Goal: Transaction & Acquisition: Obtain resource

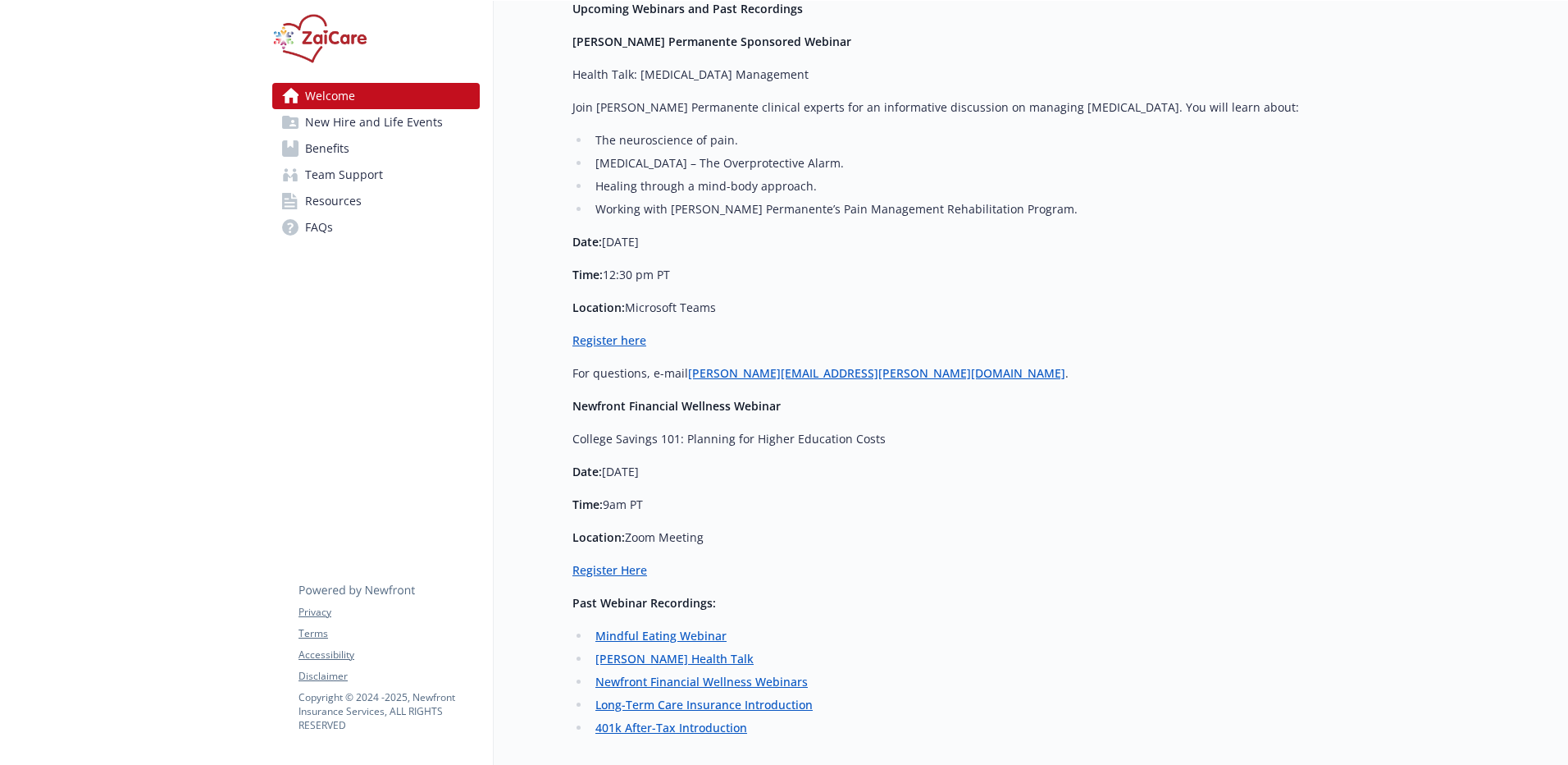
scroll to position [3543, 0]
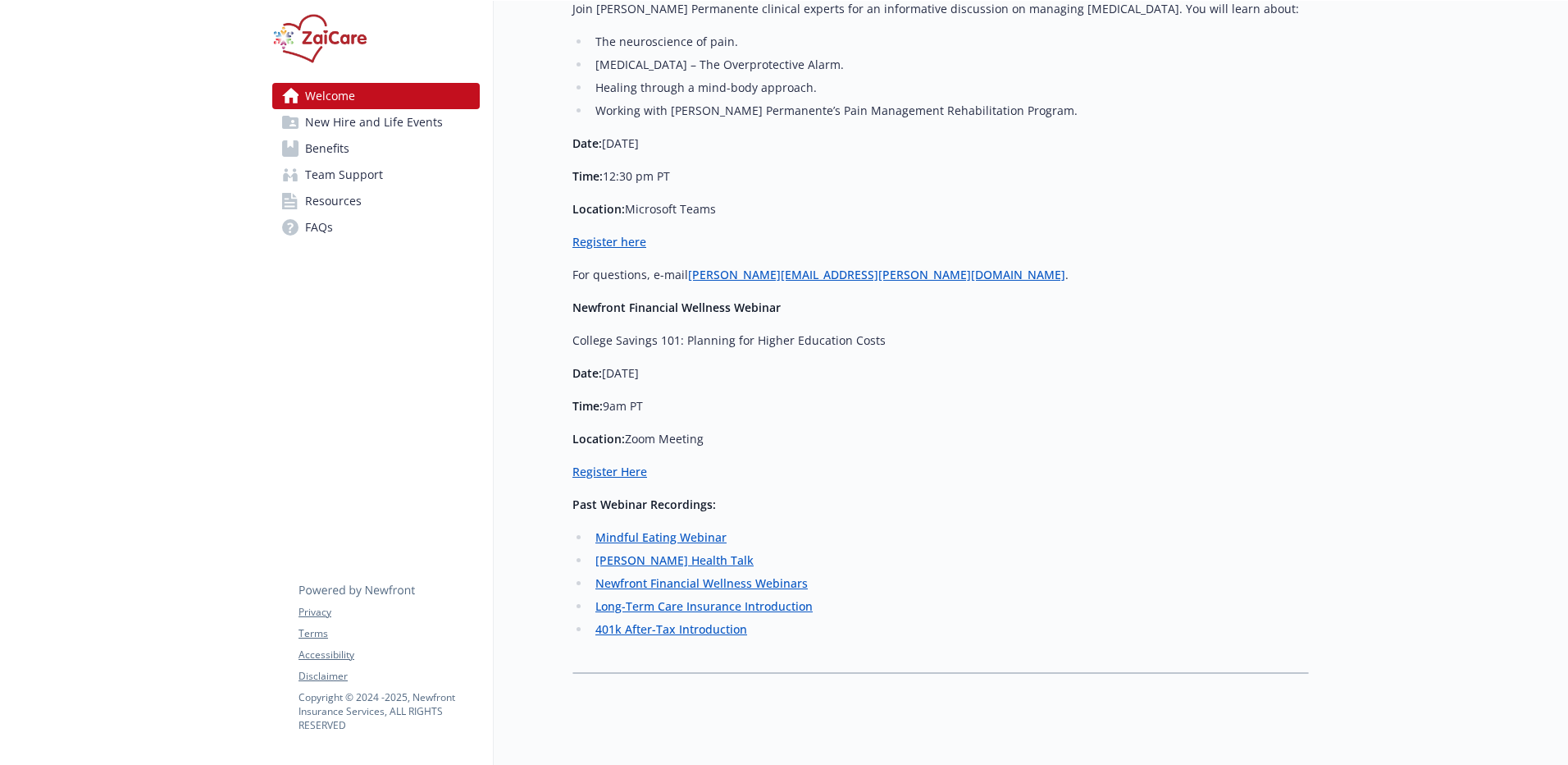
click at [324, 138] on span "Benefits" at bounding box center [327, 149] width 44 height 27
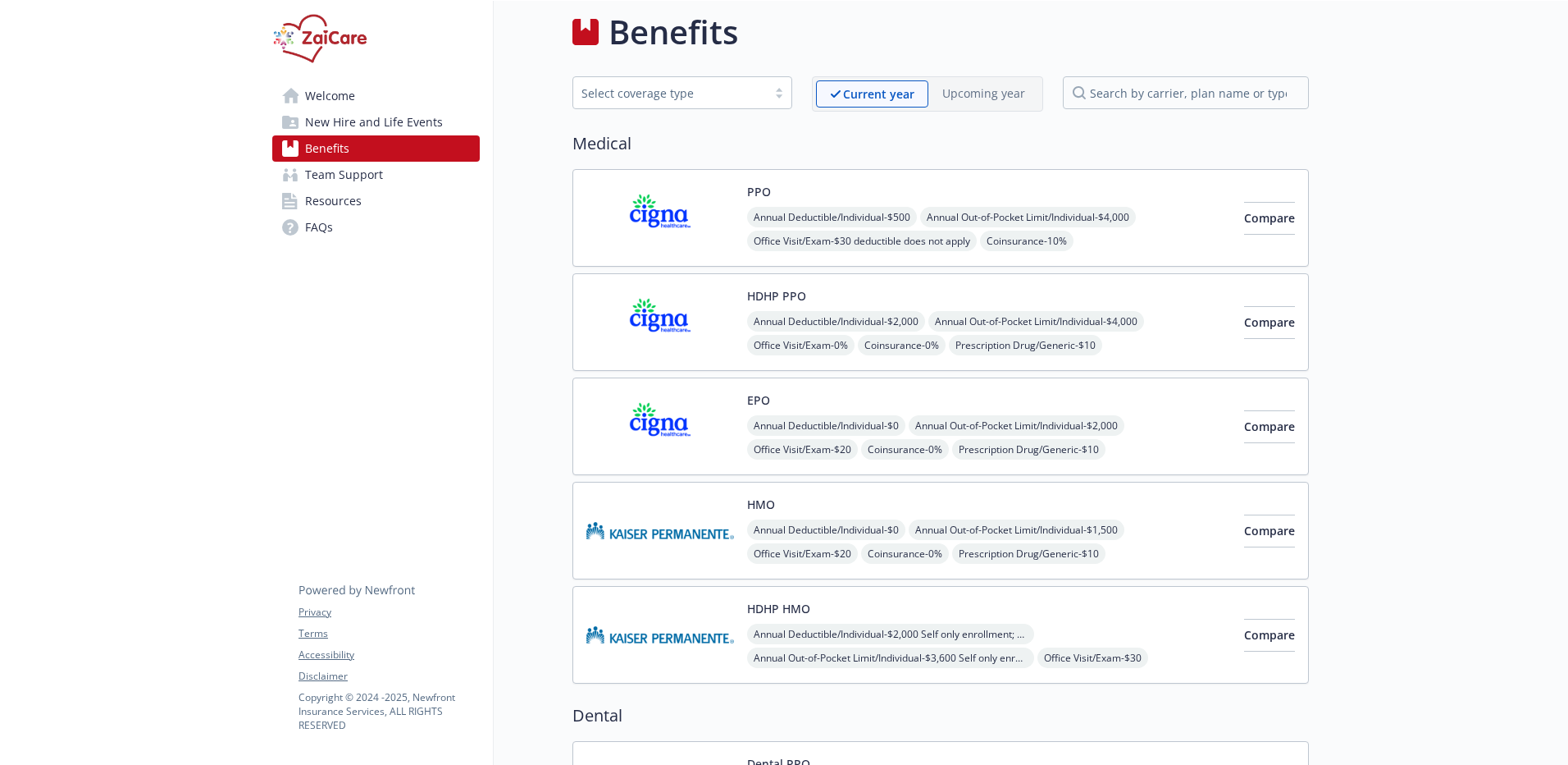
scroll to position [3543, 0]
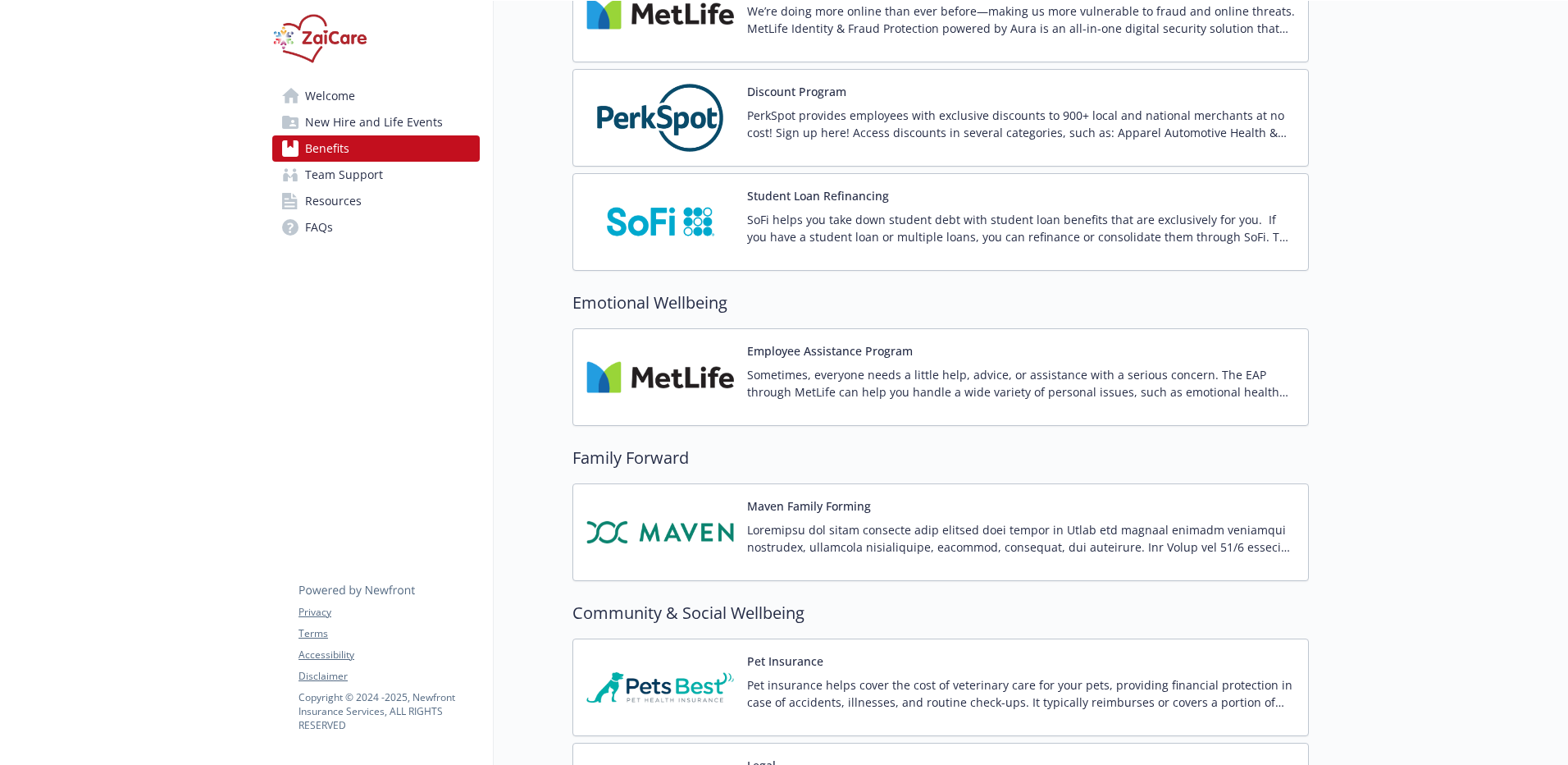
click at [745, 686] on div "Pet Insurance Pet insurance helps cover the cost of veterinary care for your pe…" at bounding box center [941, 687] width 709 height 70
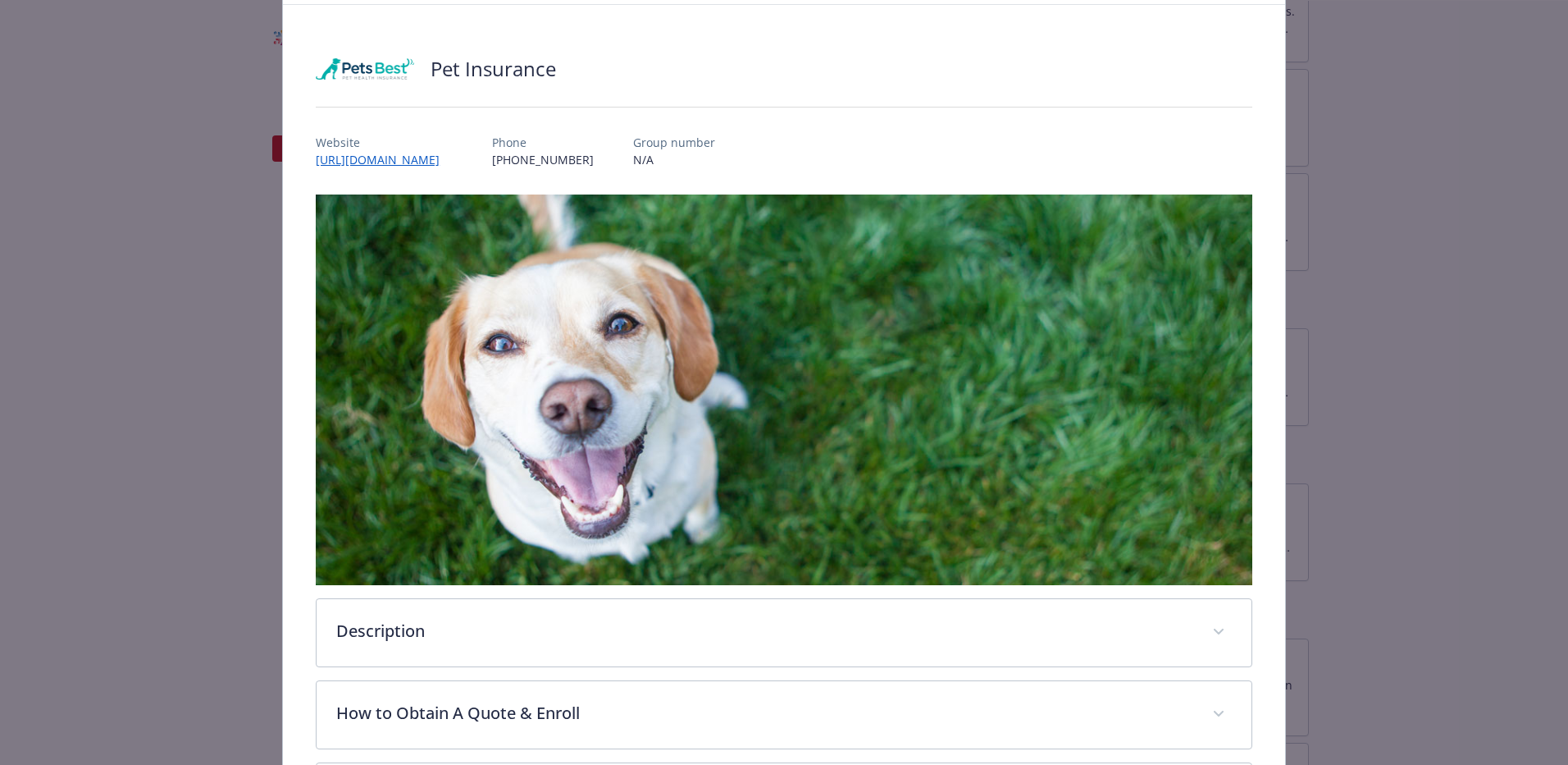
scroll to position [238, 0]
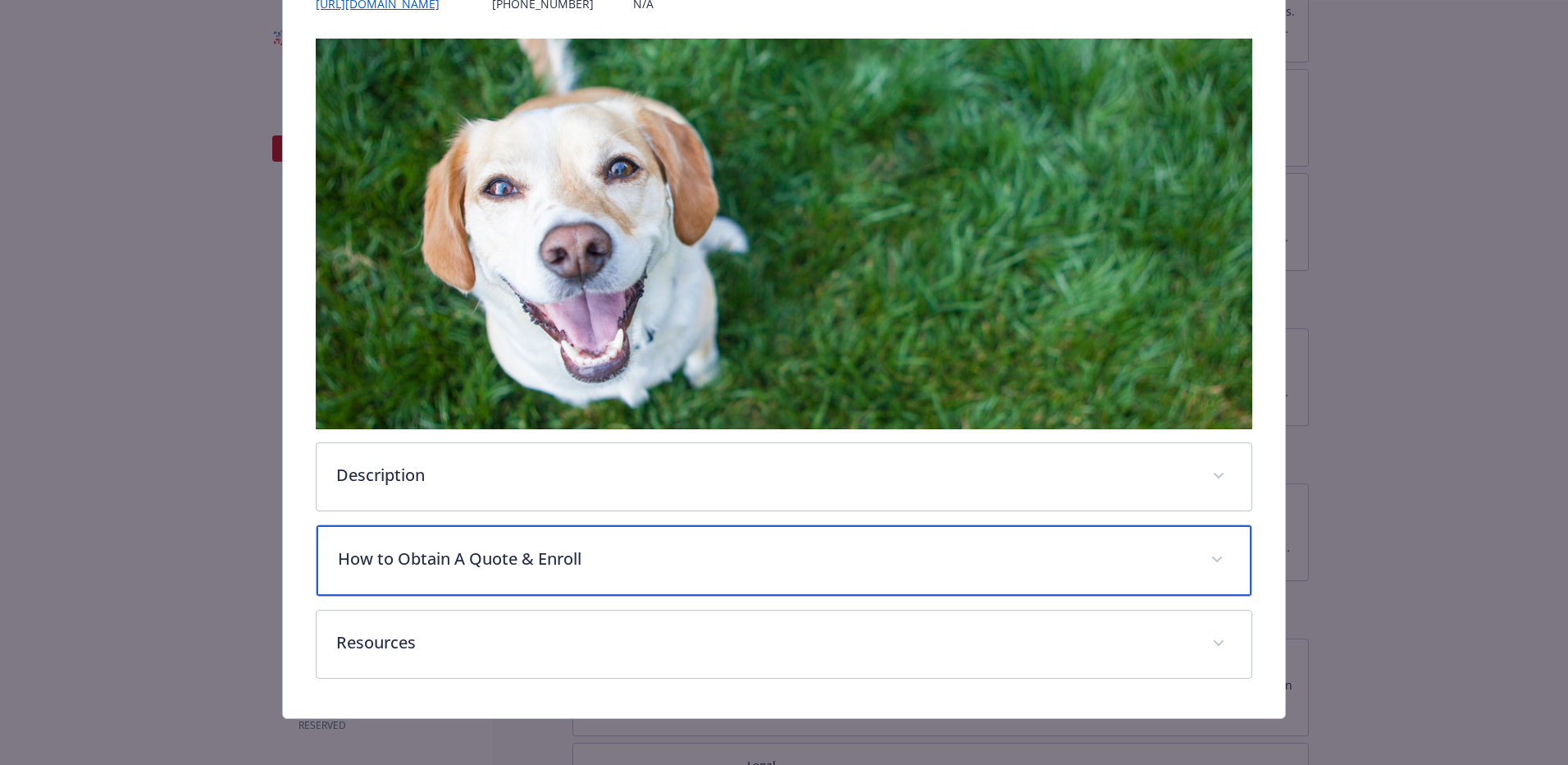
click at [517, 553] on p "How to Obtain A Quote & Enroll" at bounding box center [764, 559] width 853 height 25
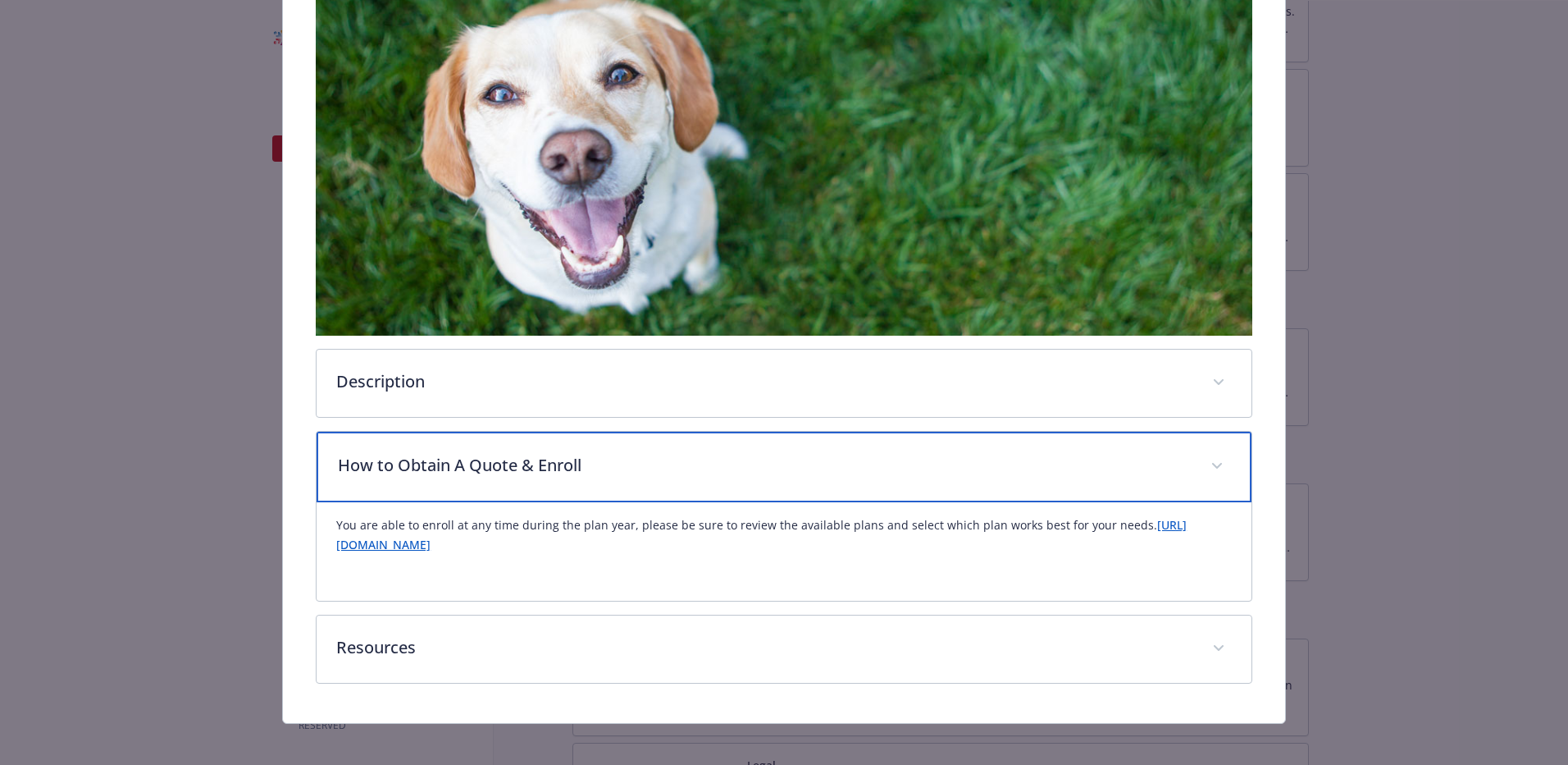
scroll to position [340, 0]
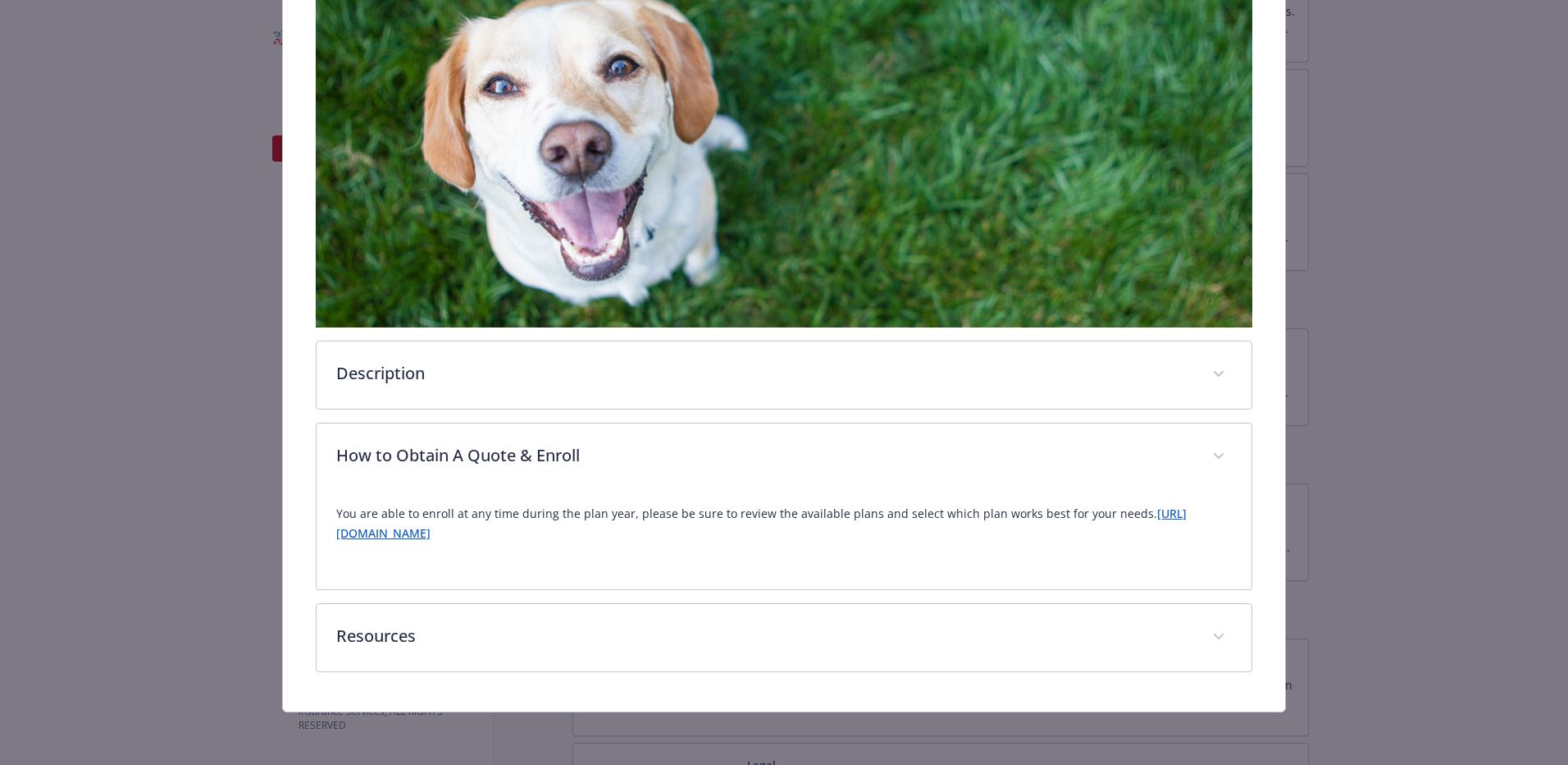
click at [515, 535] on link "[URL][DOMAIN_NAME]" at bounding box center [762, 523] width 850 height 35
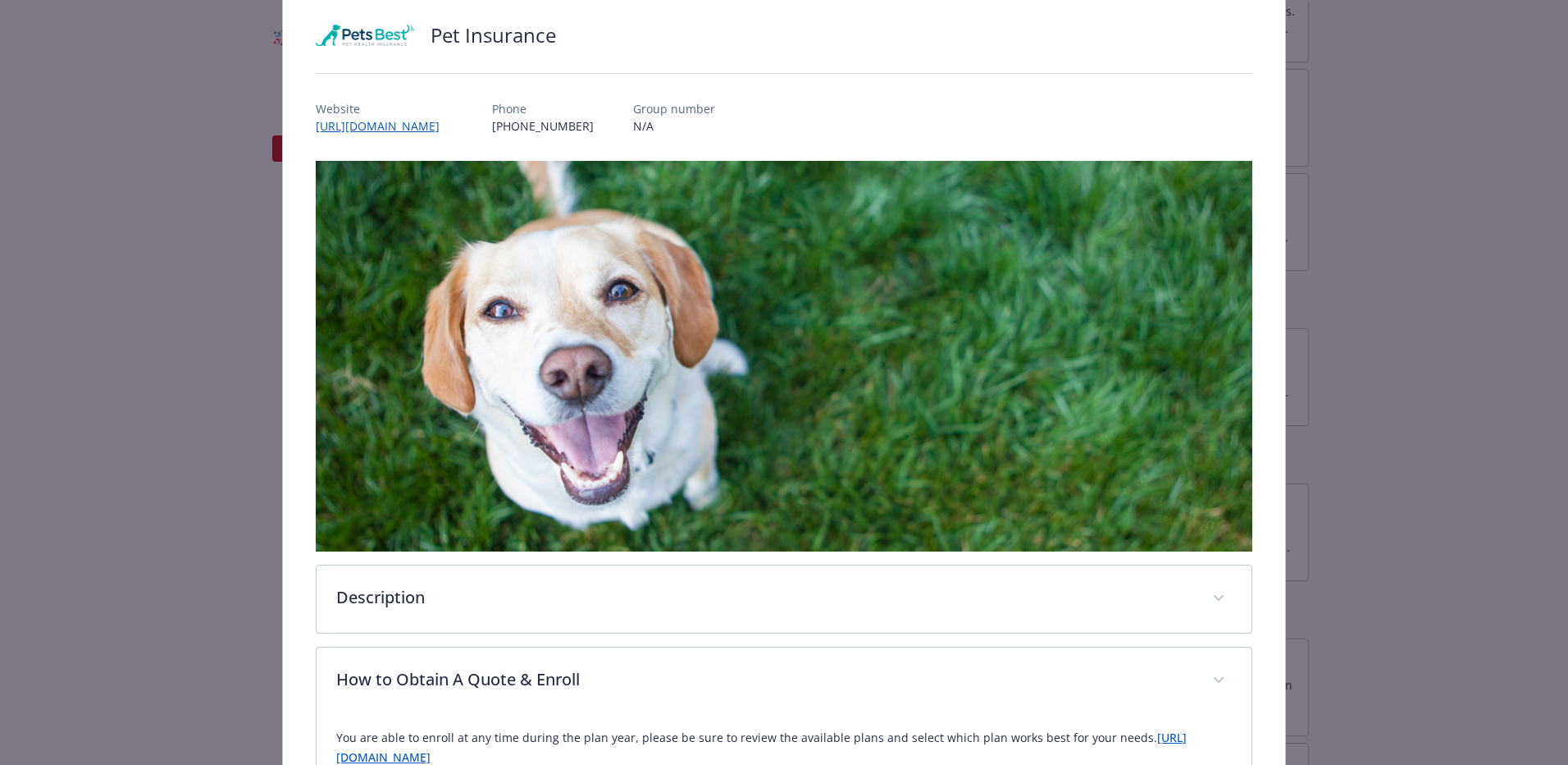
scroll to position [0, 0]
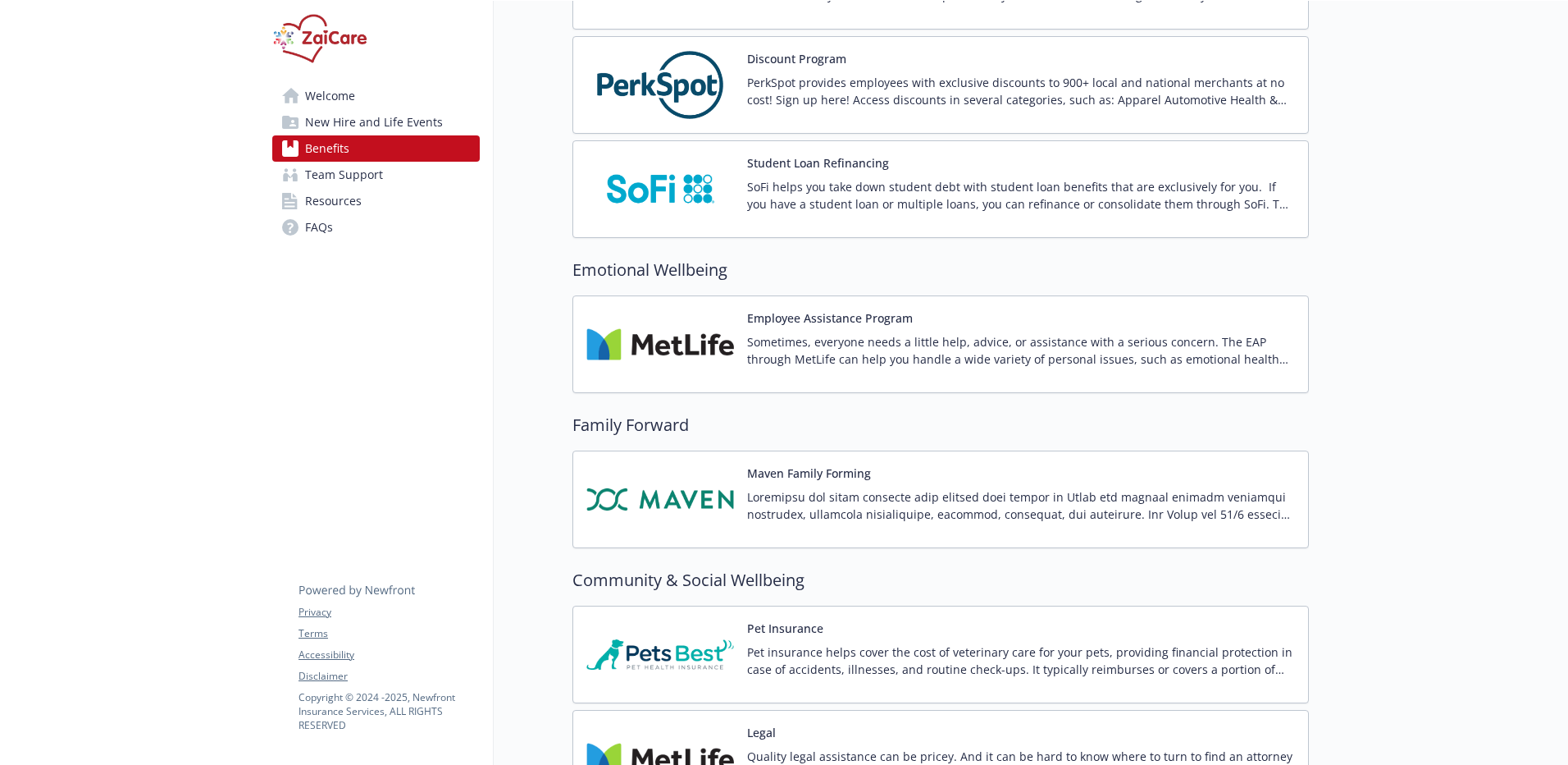
scroll to position [3904, 0]
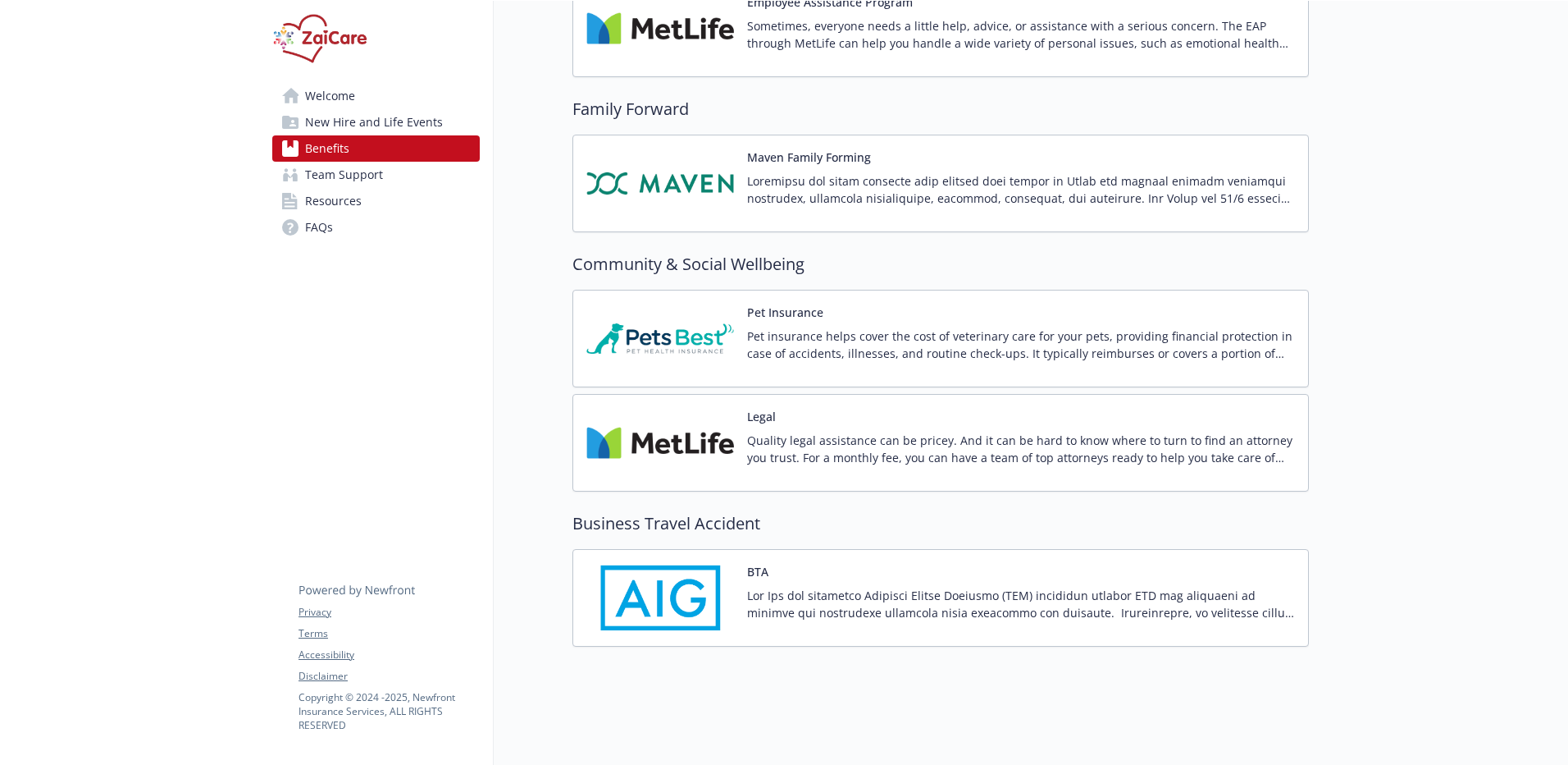
click at [1120, 340] on p "Pet insurance helps cover the cost of veterinary care for your pets, providing …" at bounding box center [1021, 344] width 547 height 35
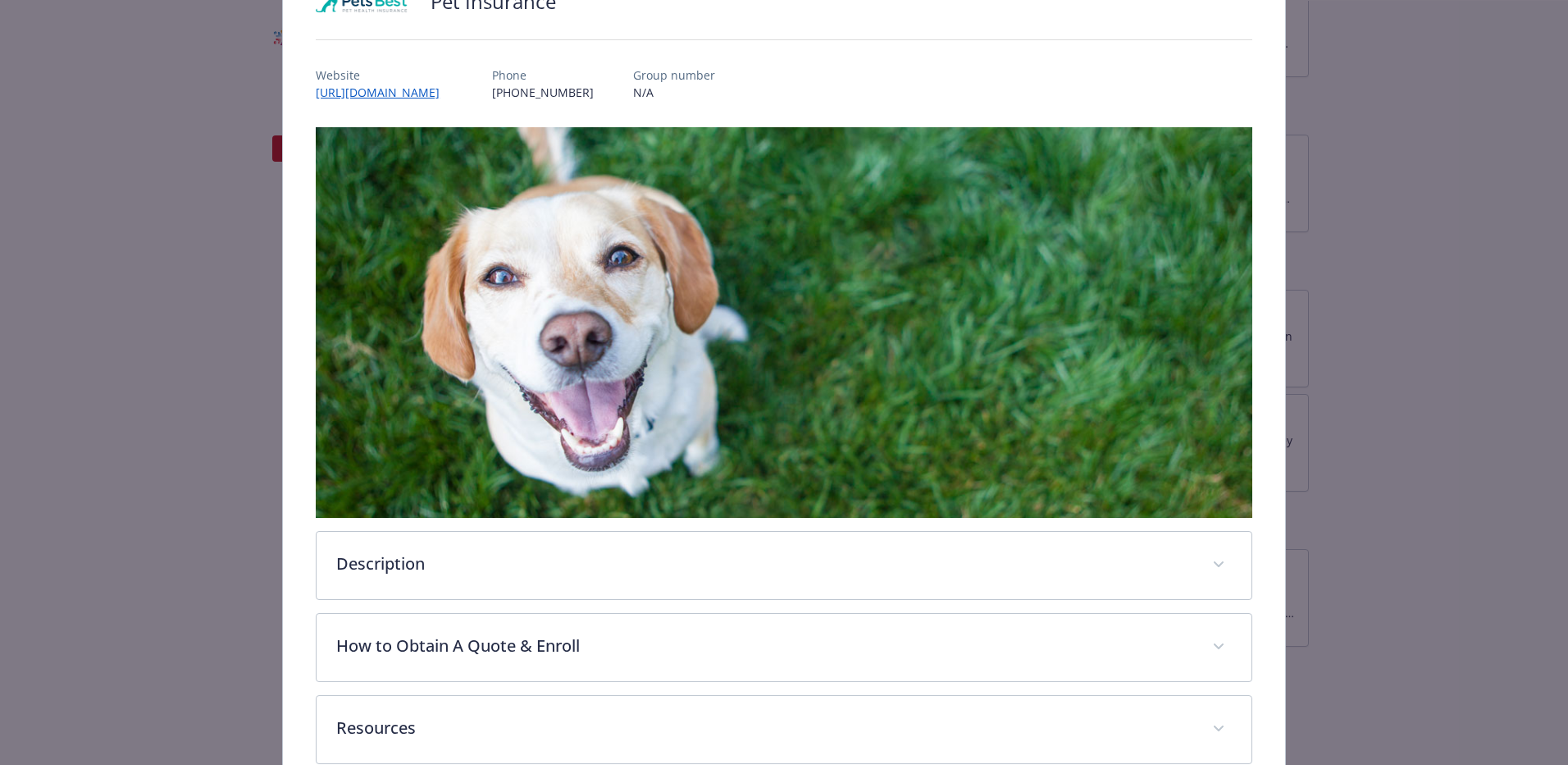
scroll to position [238, 0]
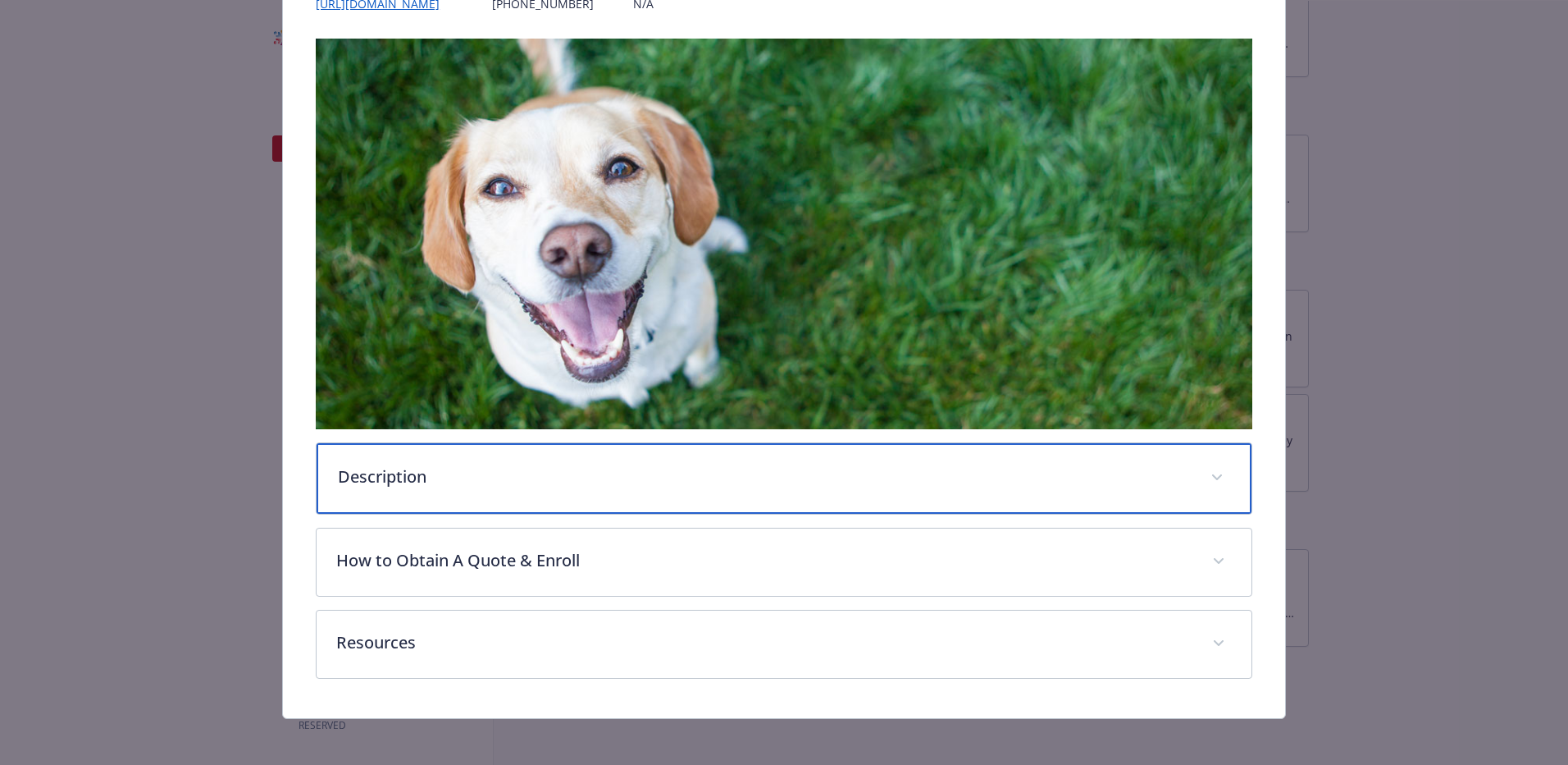
click at [858, 484] on div "Description" at bounding box center [783, 479] width 935 height 71
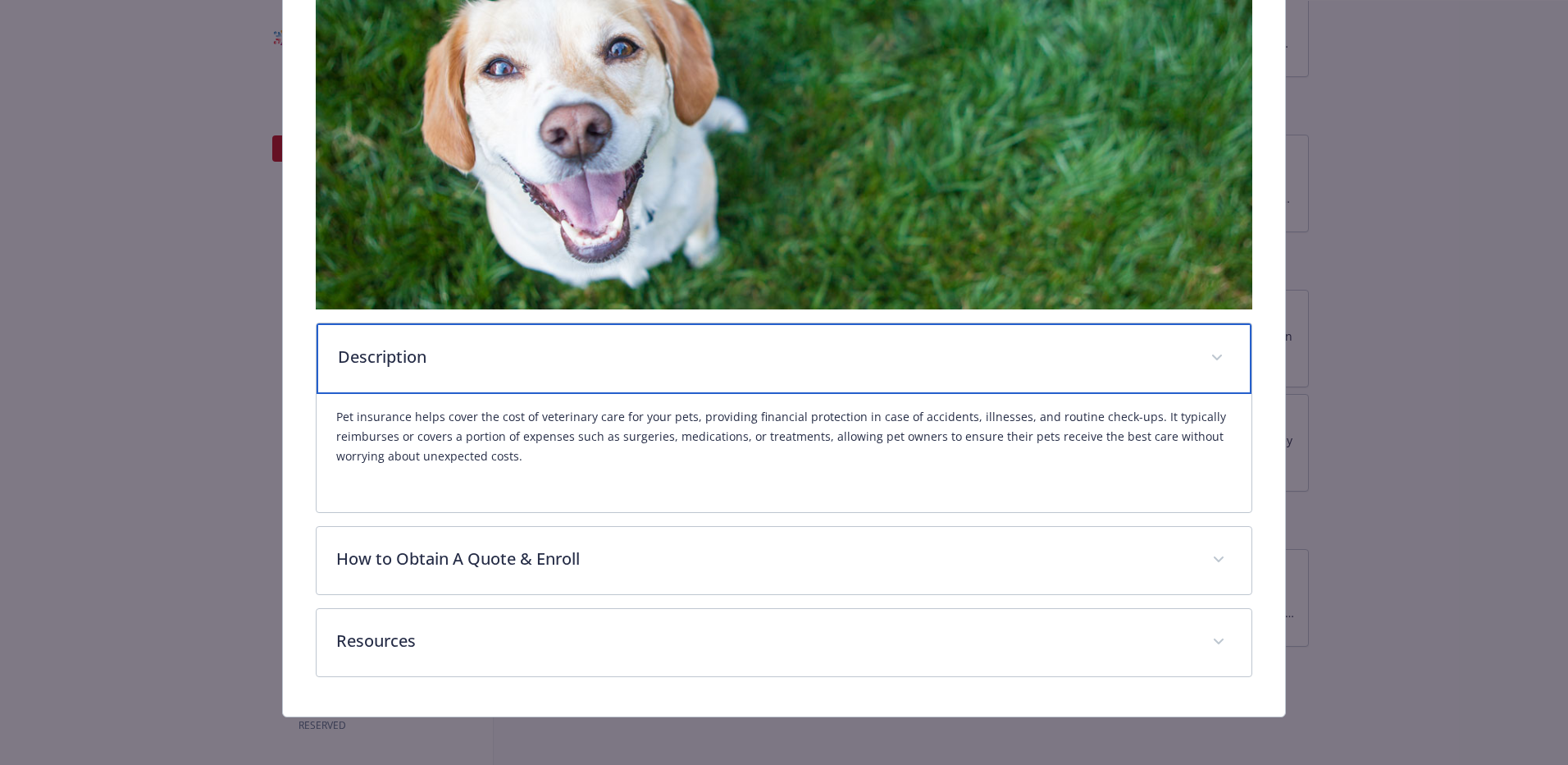
scroll to position [360, 0]
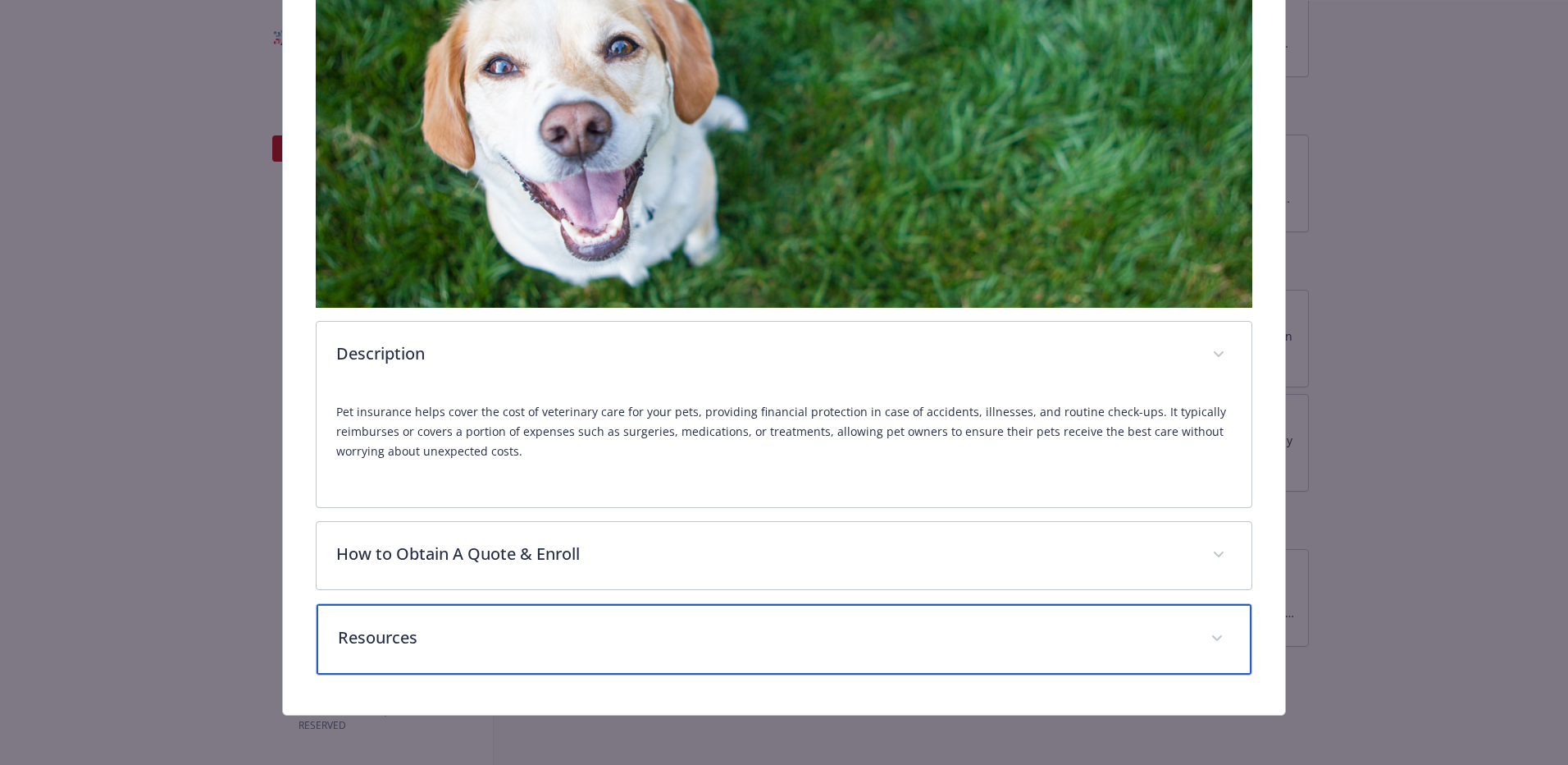
click at [739, 609] on div "Resources" at bounding box center [783, 639] width 935 height 71
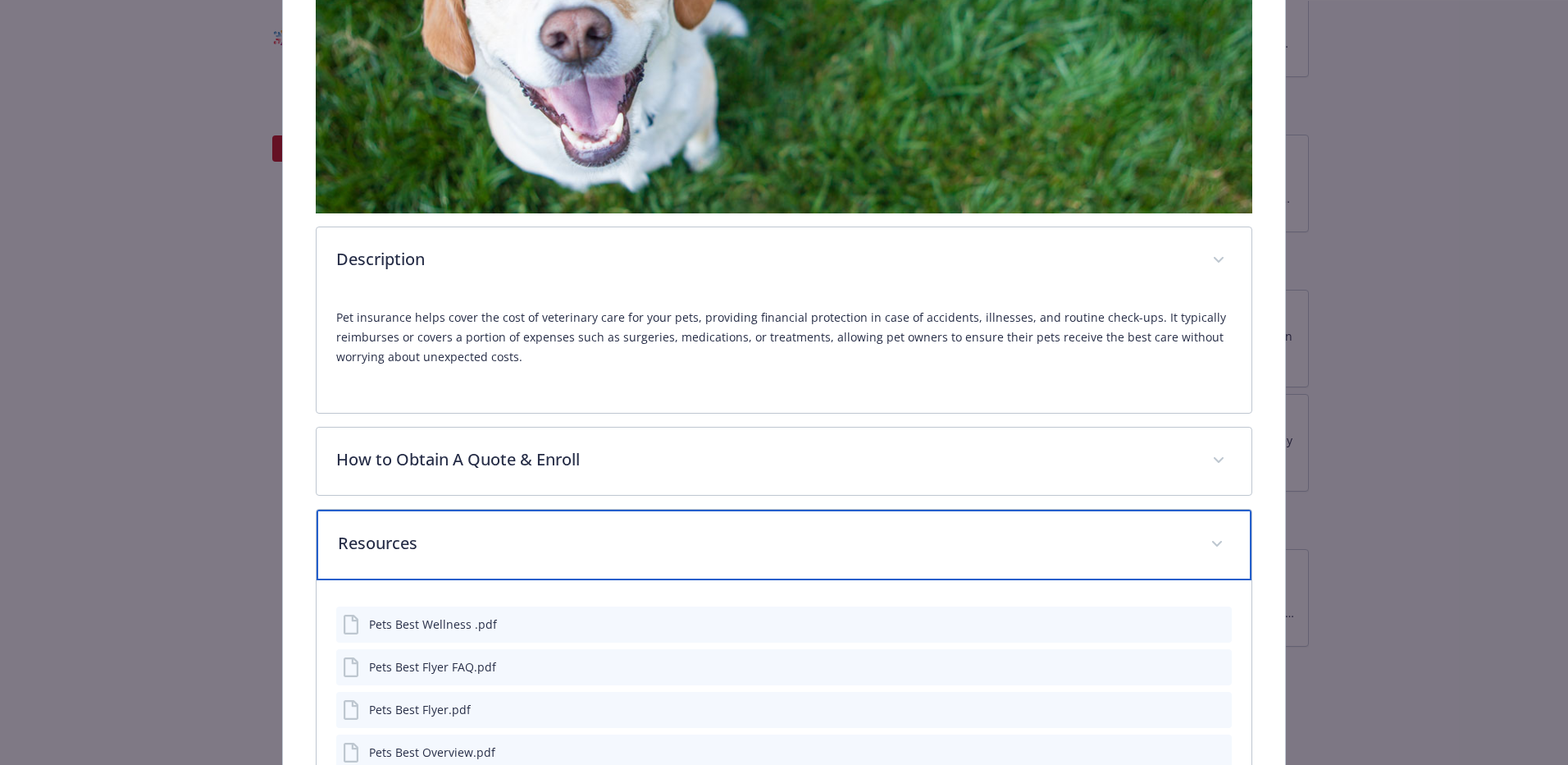
scroll to position [524, 0]
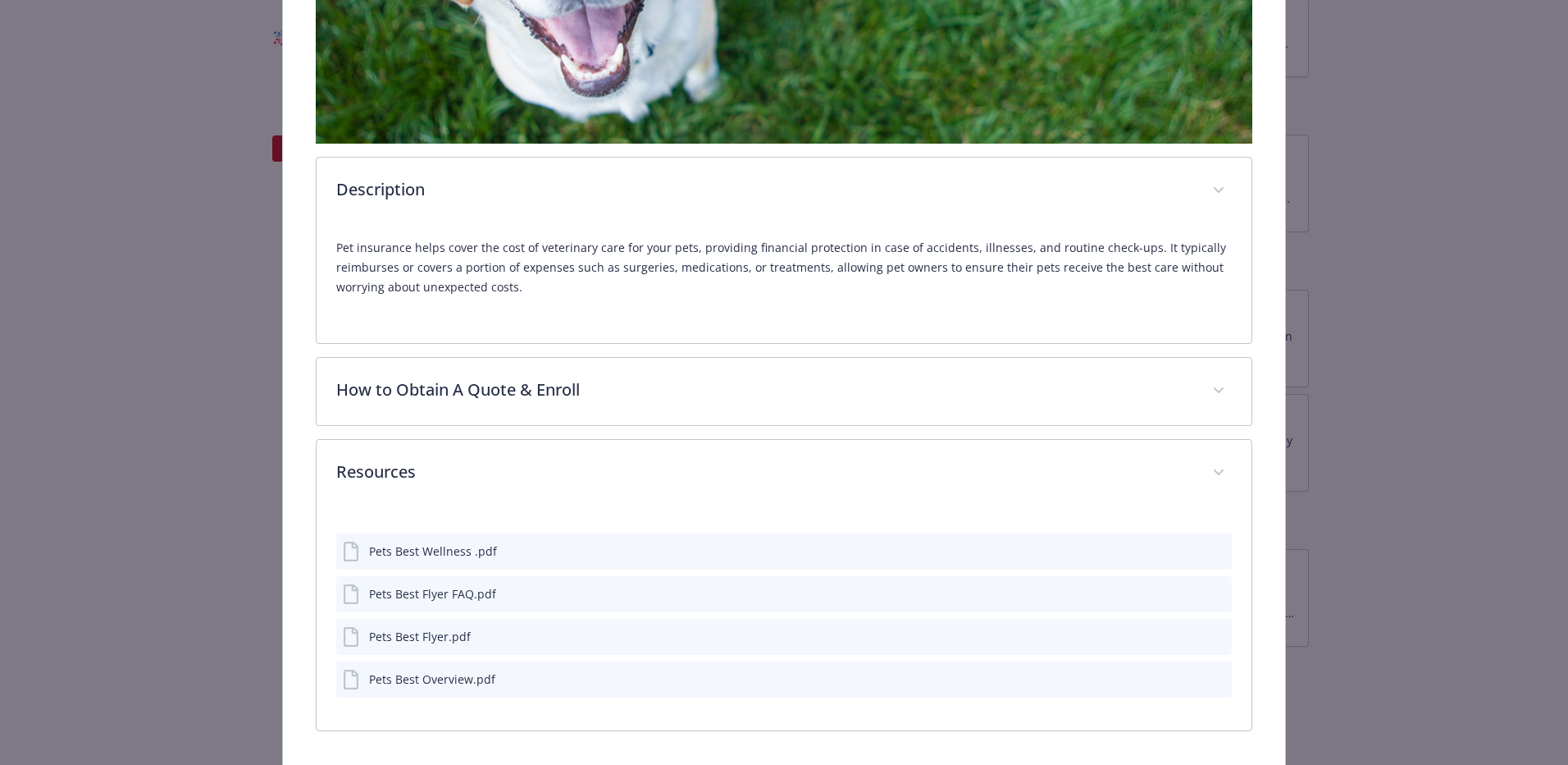
click at [406, 555] on div "Pets Best Wellness .pdf" at bounding box center [433, 550] width 128 height 17
click at [1184, 547] on icon "download file" at bounding box center [1189, 548] width 11 height 10
